Goal: Check status: Check status

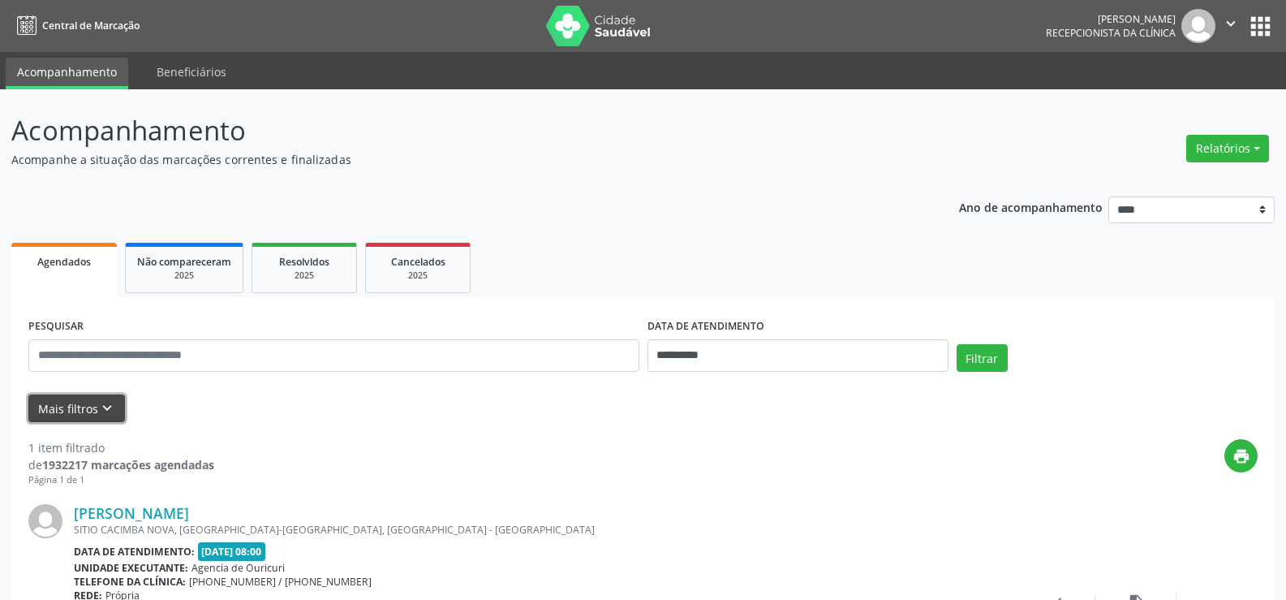
click at [68, 407] on button "Mais filtros keyboard_arrow_down" at bounding box center [76, 408] width 97 height 28
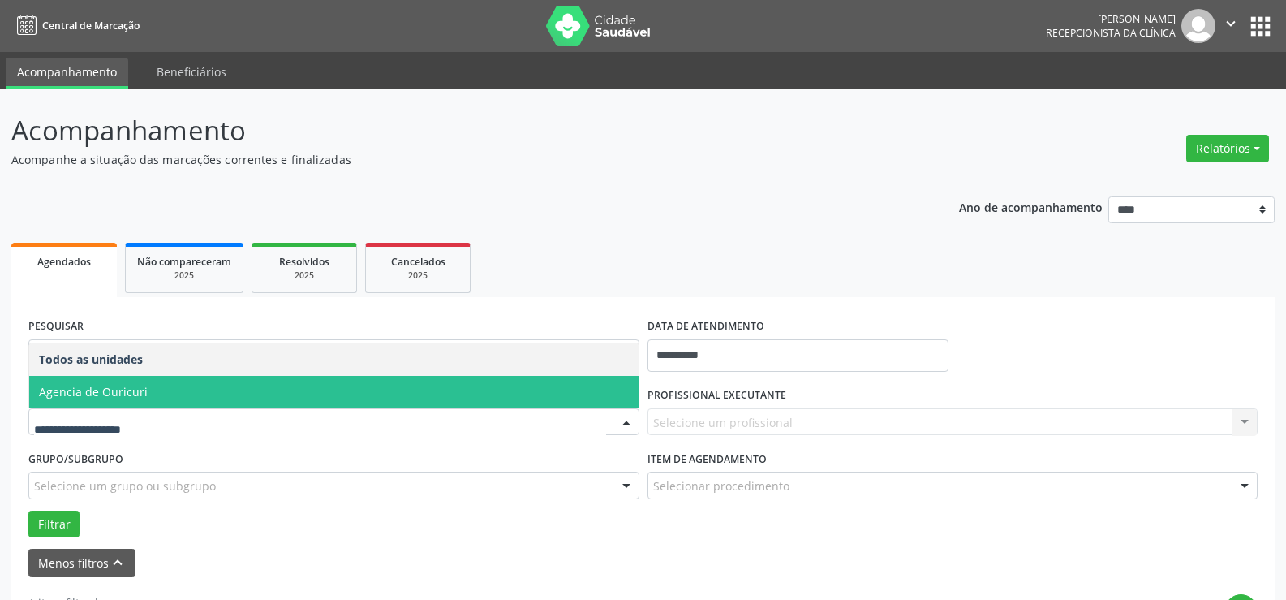
click at [144, 396] on span "Agencia de Ouricuri" at bounding box center [333, 392] width 609 height 32
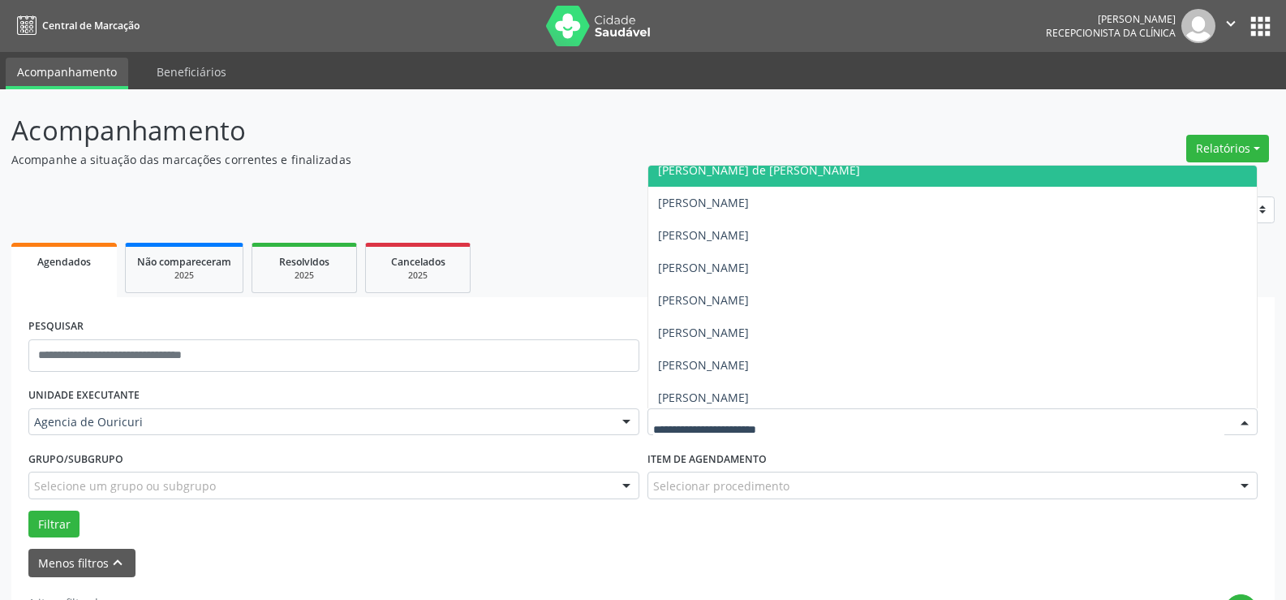
scroll to position [325, 0]
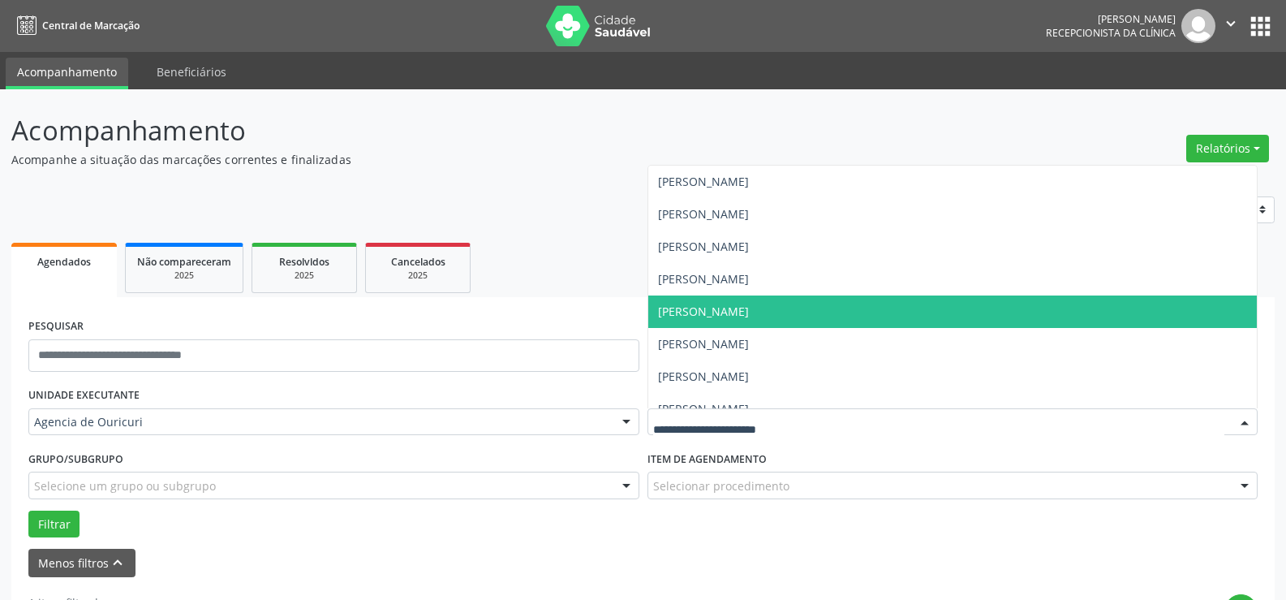
click at [777, 324] on span "[PERSON_NAME]" at bounding box center [952, 311] width 609 height 32
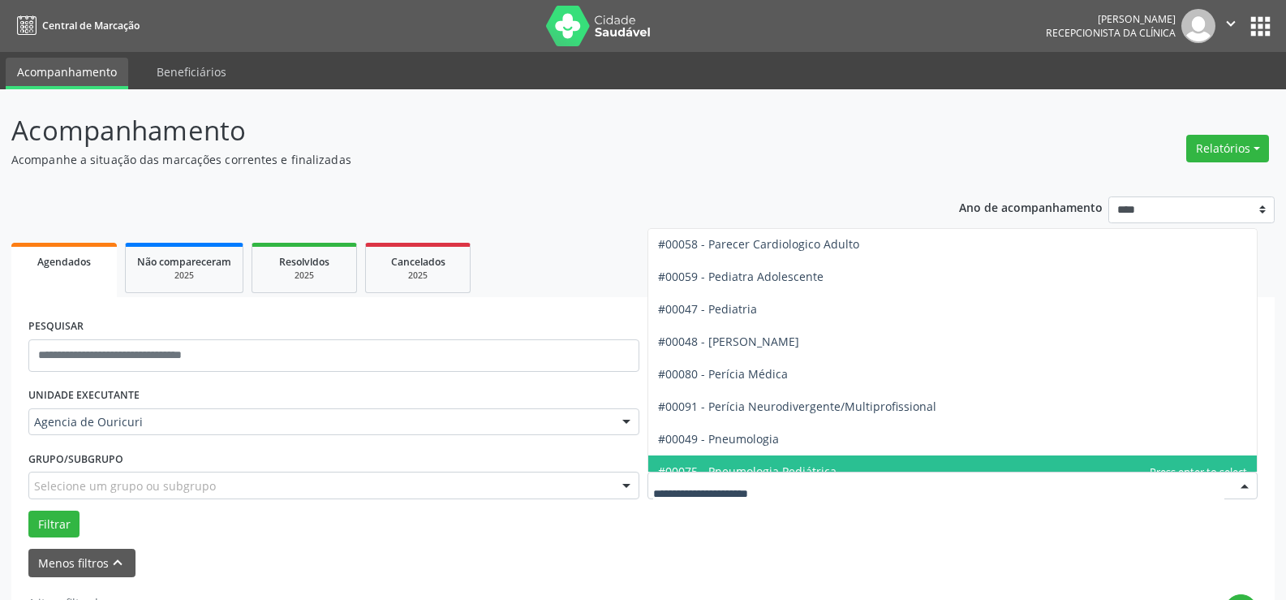
scroll to position [2435, 0]
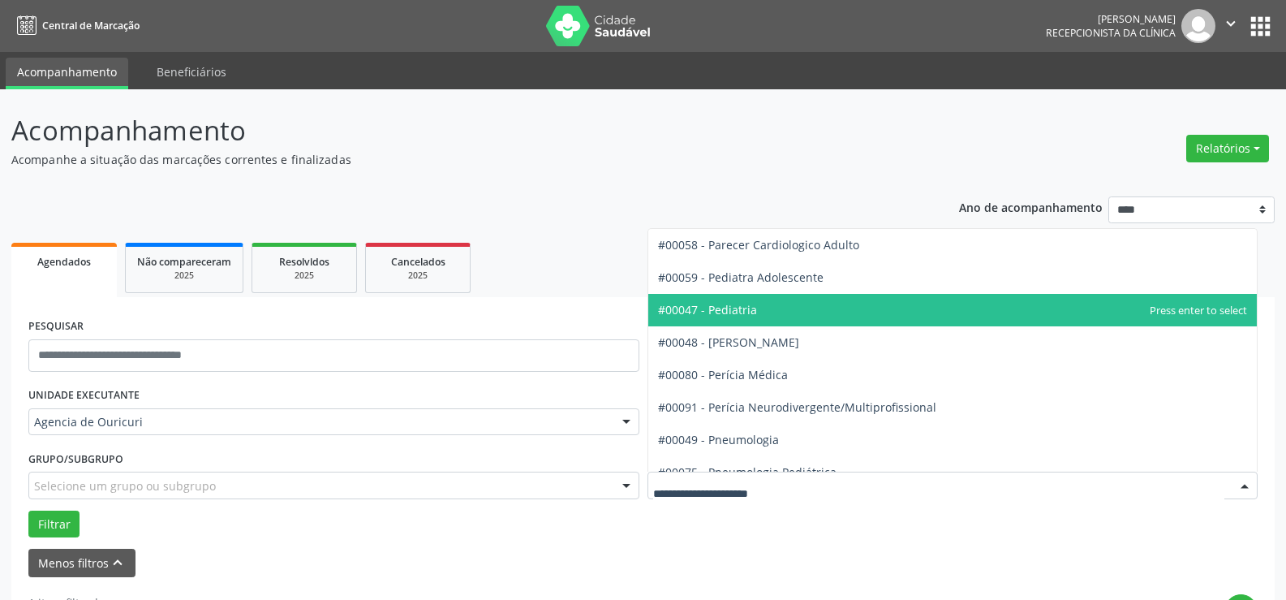
click at [769, 317] on span "#00047 - Pediatria" at bounding box center [952, 310] width 609 height 32
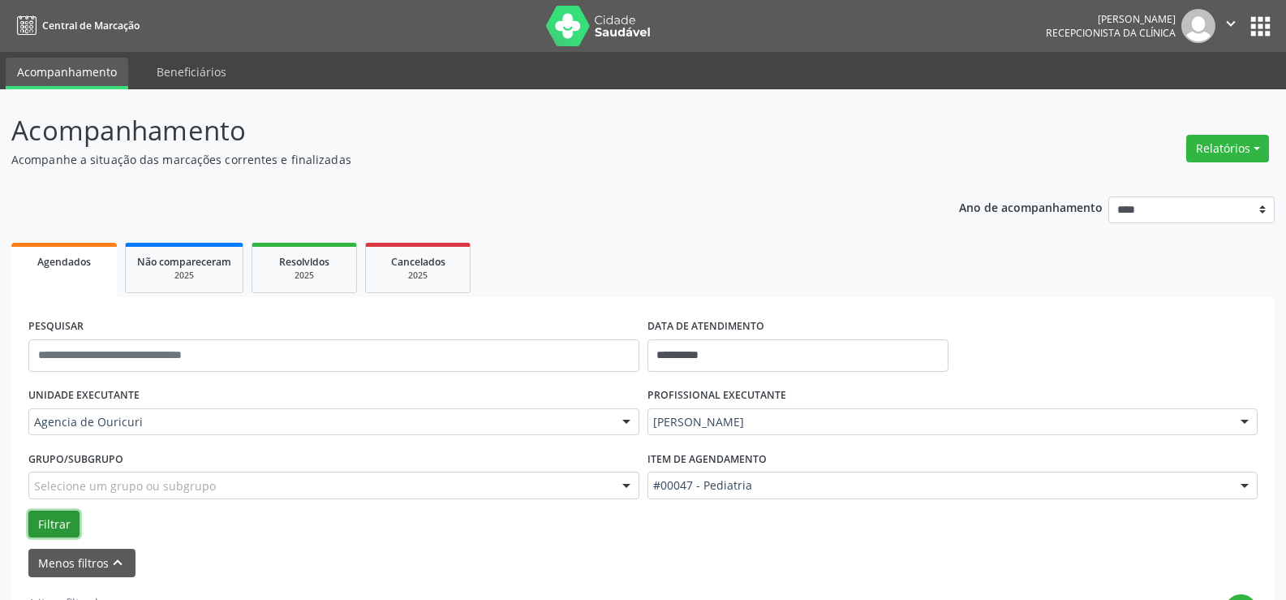
click at [57, 537] on button "Filtrar" at bounding box center [53, 524] width 51 height 28
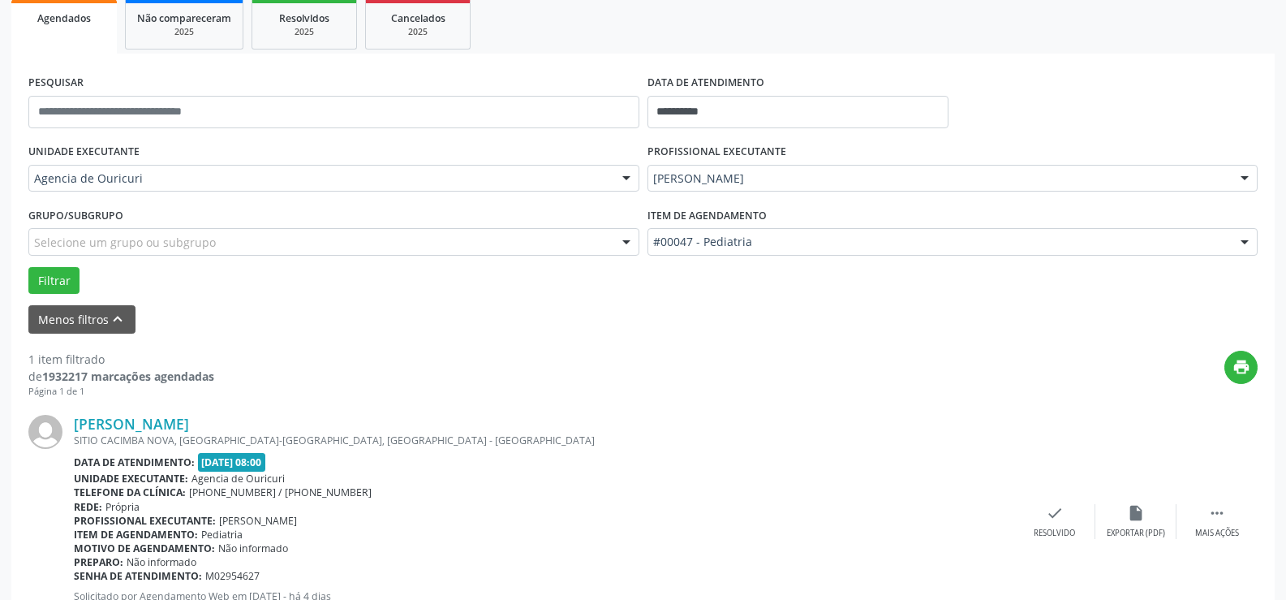
scroll to position [317, 0]
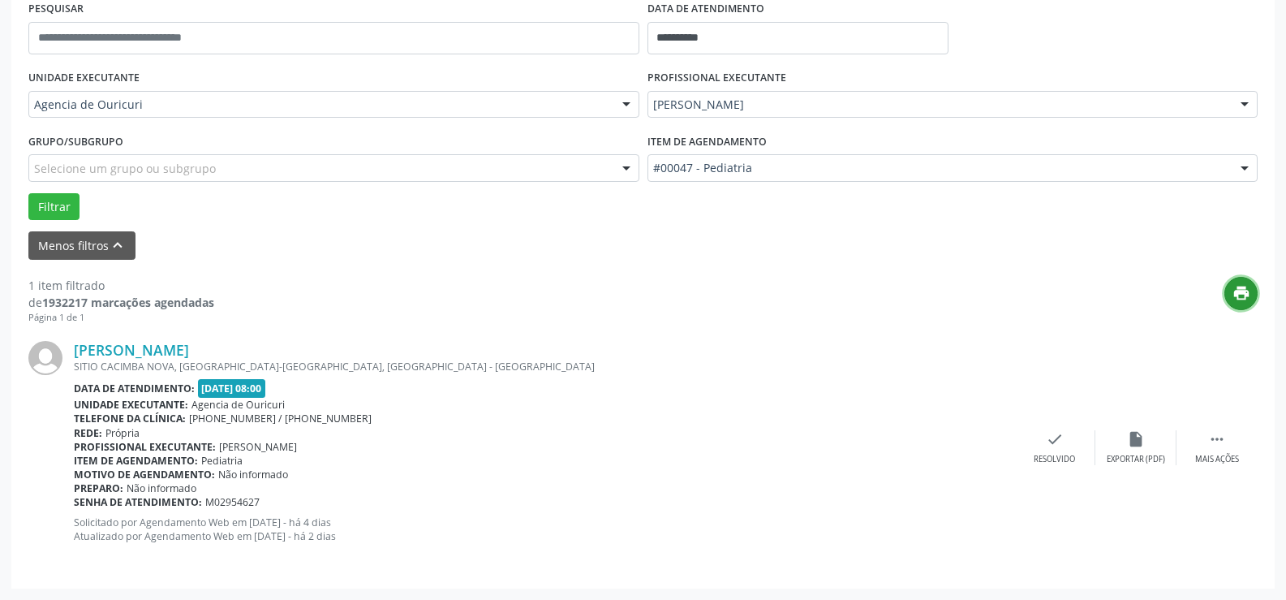
click at [1248, 285] on icon "print" at bounding box center [1242, 293] width 18 height 18
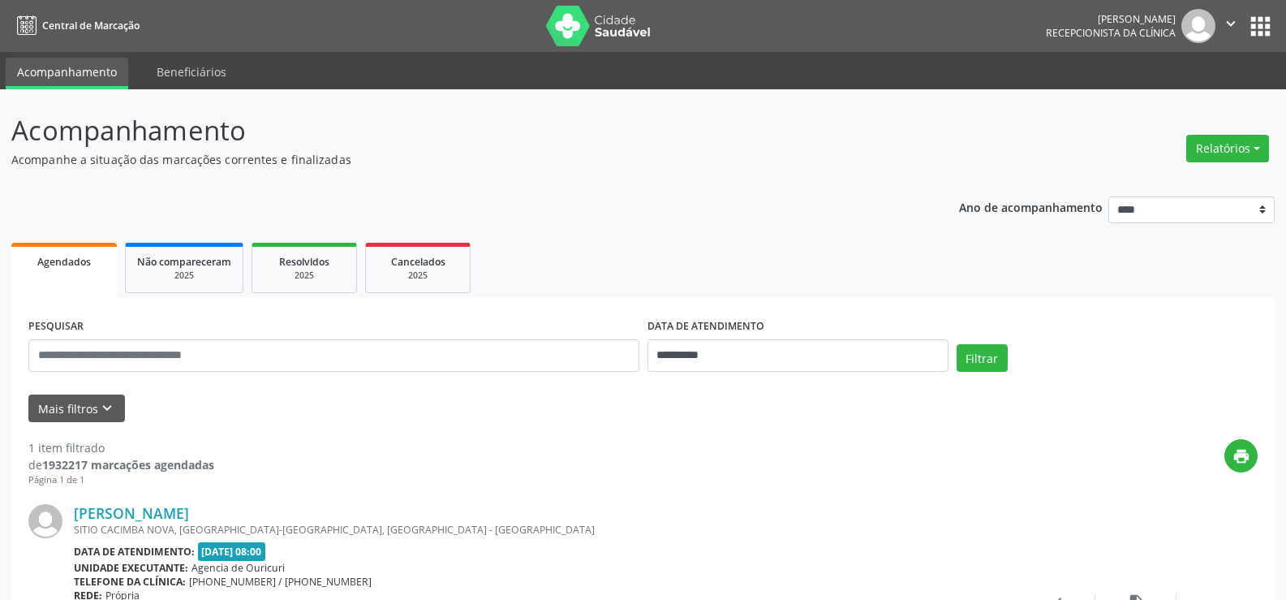
scroll to position [163, 0]
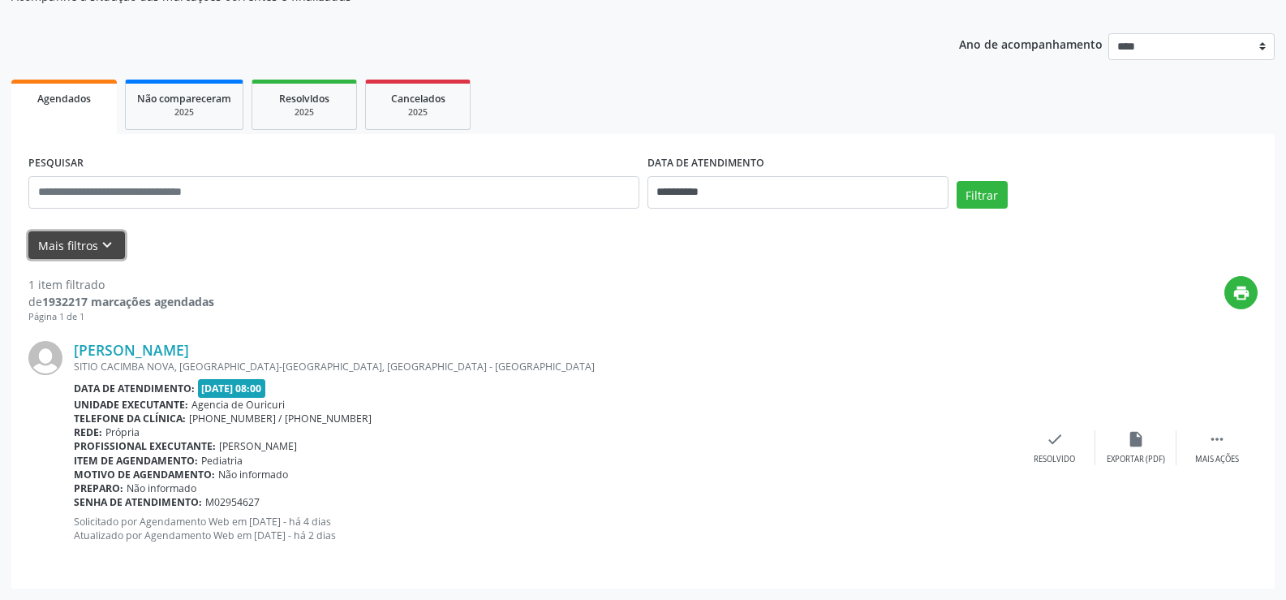
click at [95, 249] on button "Mais filtros keyboard_arrow_down" at bounding box center [76, 245] width 97 height 28
